Goal: Task Accomplishment & Management: Manage account settings

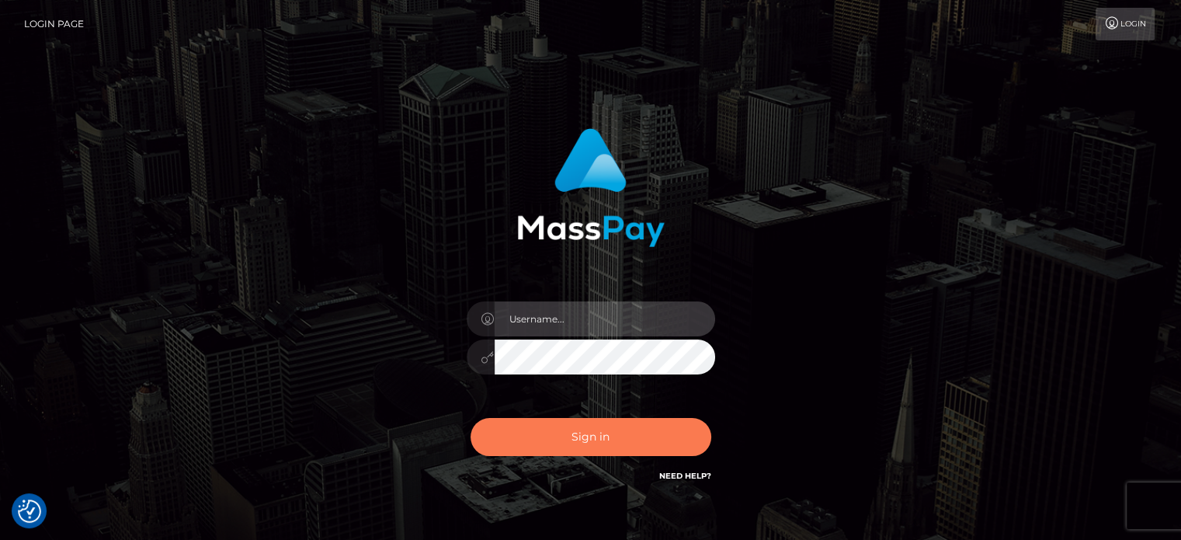
type input "[PERSON_NAME][URL]"
click at [658, 432] on button "Sign in" at bounding box center [590, 437] width 241 height 38
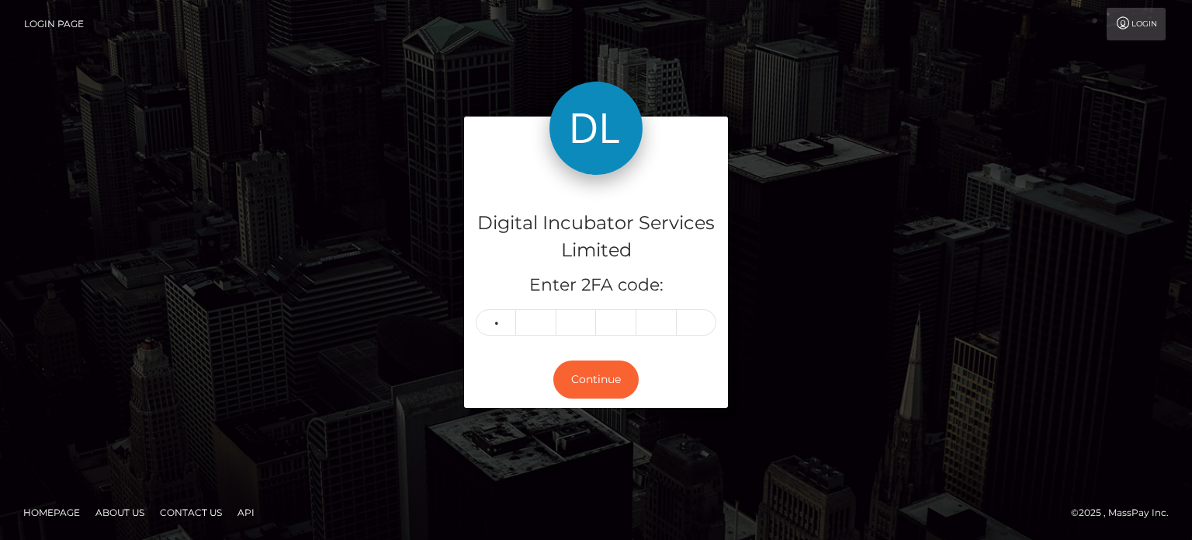
type input "9"
type input "4"
type input "5"
type input "3"
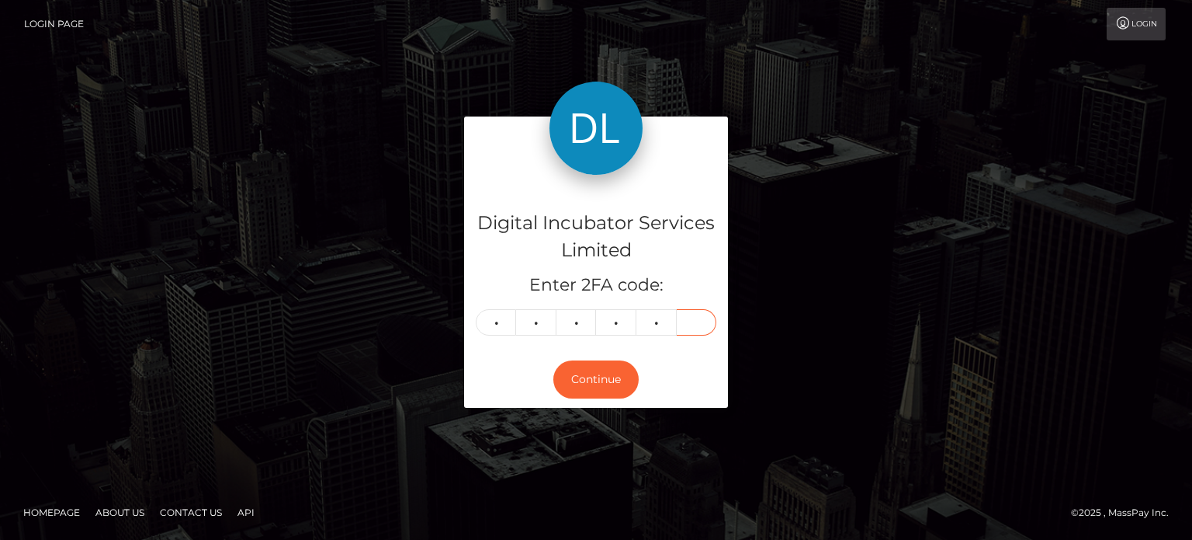
type input "6"
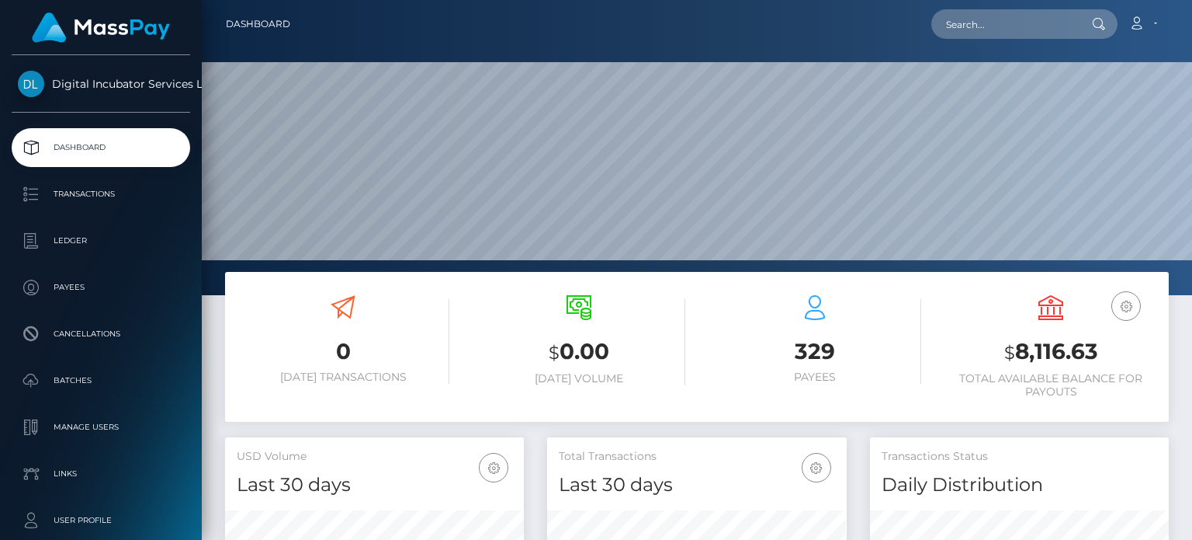
scroll to position [275, 298]
